Goal: Task Accomplishment & Management: Manage account settings

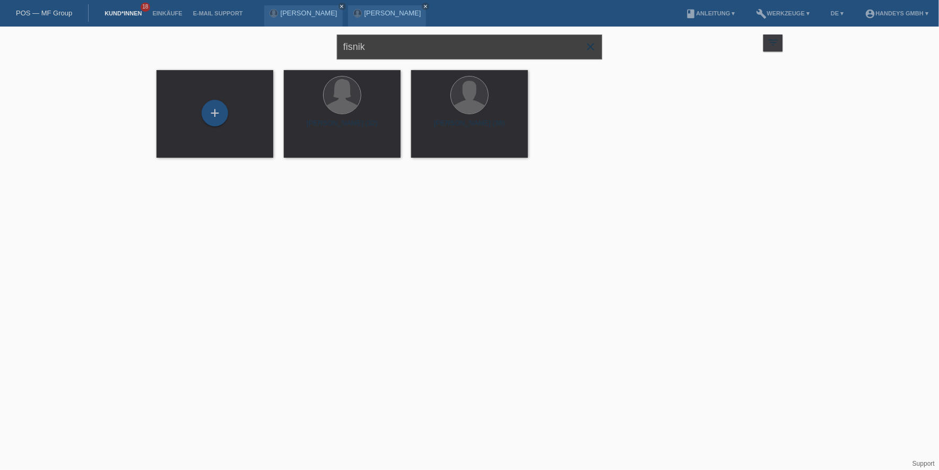
drag, startPoint x: 372, startPoint y: 47, endPoint x: 298, endPoint y: 46, distance: 73.8
click at [298, 46] on div "fisnik close filter_list view_module Alle Kund*innen anzeigen star Markierte [P…" at bounding box center [469, 46] width 637 height 38
type input "[PERSON_NAME]"
click at [303, 156] on div "launch Anzeigen" at bounding box center [308, 149] width 48 height 16
click at [308, 151] on span "Anzeigen" at bounding box center [314, 148] width 29 height 8
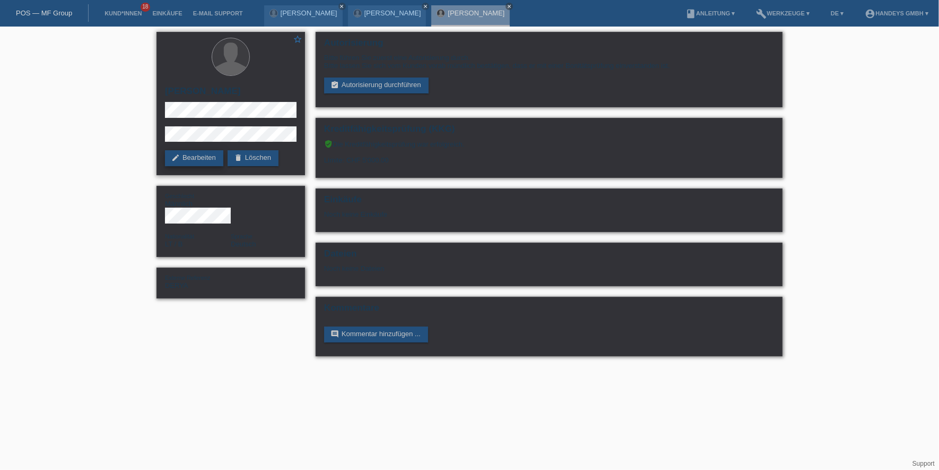
click at [193, 153] on link "edit Bearbeiten" at bounding box center [194, 158] width 58 height 16
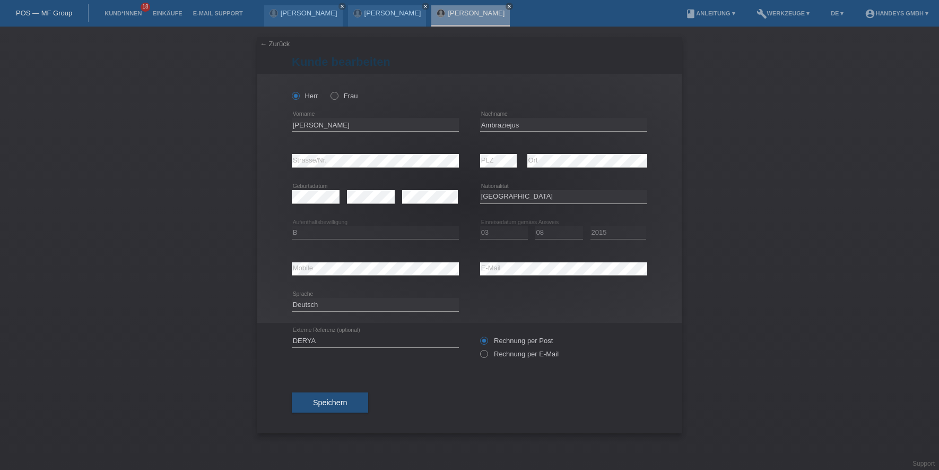
select select "LT"
select select "B"
select select "03"
select select "08"
select select "2015"
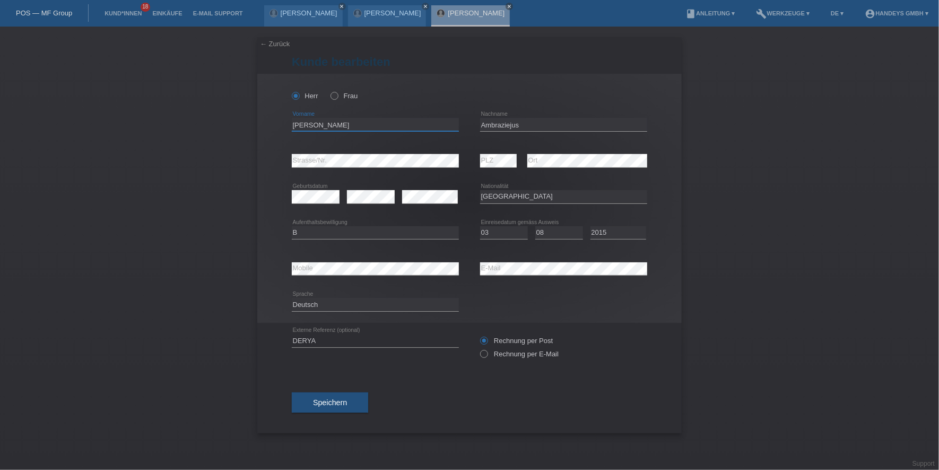
click at [303, 124] on input "[PERSON_NAME]" at bounding box center [375, 124] width 167 height 13
click at [482, 122] on input "Ambraziejus" at bounding box center [563, 124] width 167 height 13
